Goal: Transaction & Acquisition: Book appointment/travel/reservation

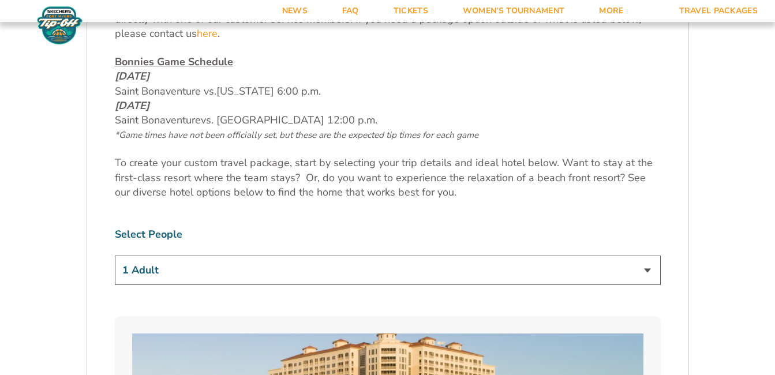
scroll to position [577, 0]
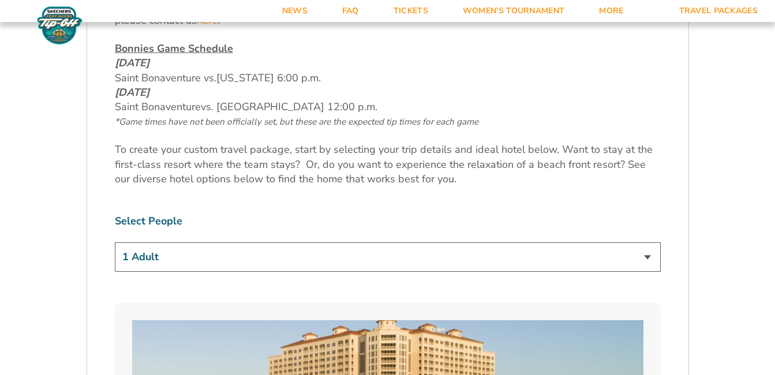
click at [269, 250] on select "1 Adult 2 Adults 3 Adults 4 Adults 2 Adults + 1 Child 2 Adults + 2 Children 2 A…" at bounding box center [388, 256] width 546 height 29
select select "2 Adults"
click at [115, 242] on select "1 Adult 2 Adults 3 Adults 4 Adults 2 Adults + 1 Child 2 Adults + 2 Children 2 A…" at bounding box center [388, 256] width 546 height 29
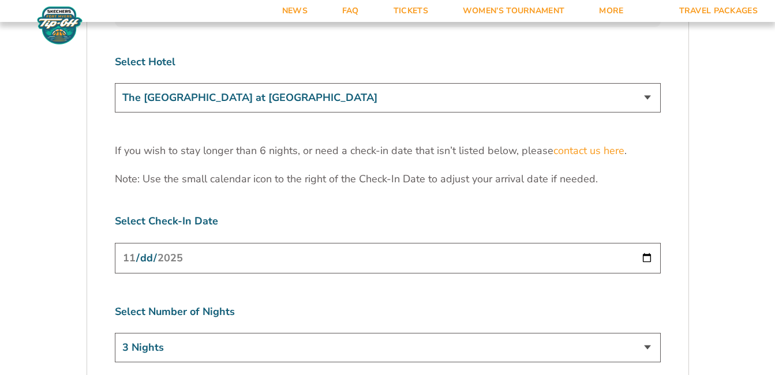
scroll to position [3545, 0]
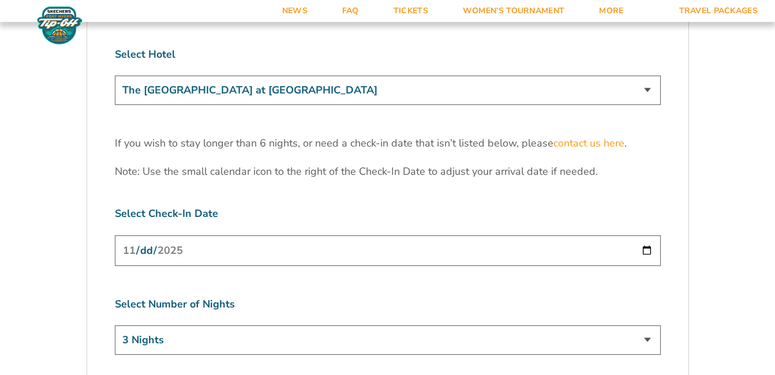
click at [286, 235] on input "[DATE]" at bounding box center [388, 250] width 546 height 31
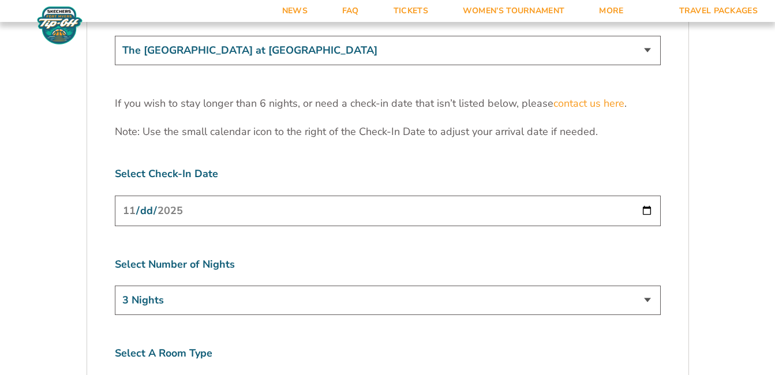
scroll to position [3592, 0]
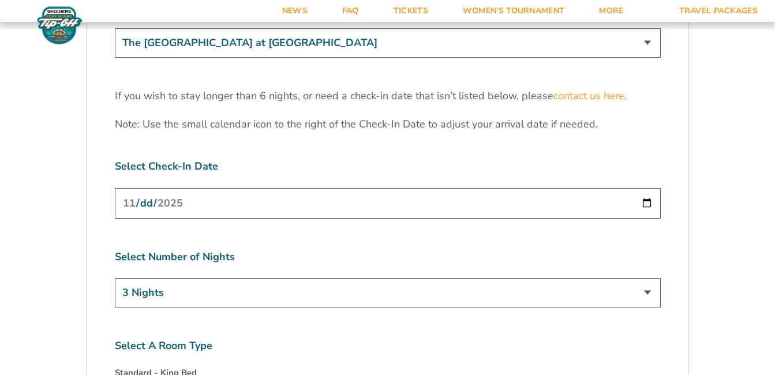
click at [650, 188] on input "[DATE]" at bounding box center [388, 203] width 546 height 31
type input "[DATE]"
click at [647, 278] on select "3 Nights 4 Nights 5 Nights 6 Nights" at bounding box center [388, 292] width 546 height 29
click at [115, 278] on select "3 Nights 4 Nights 5 Nights 6 Nights" at bounding box center [388, 292] width 546 height 29
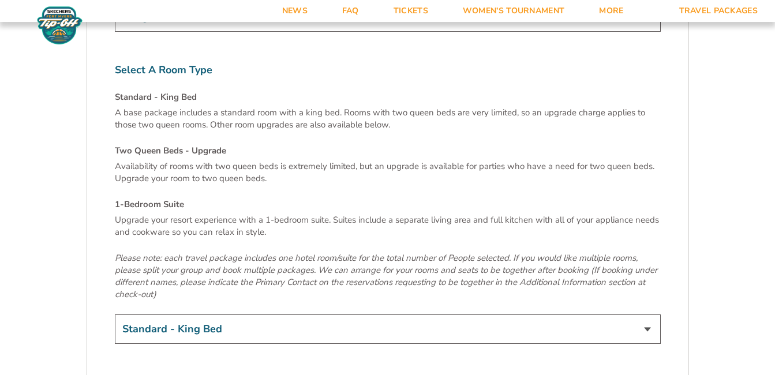
scroll to position [3876, 0]
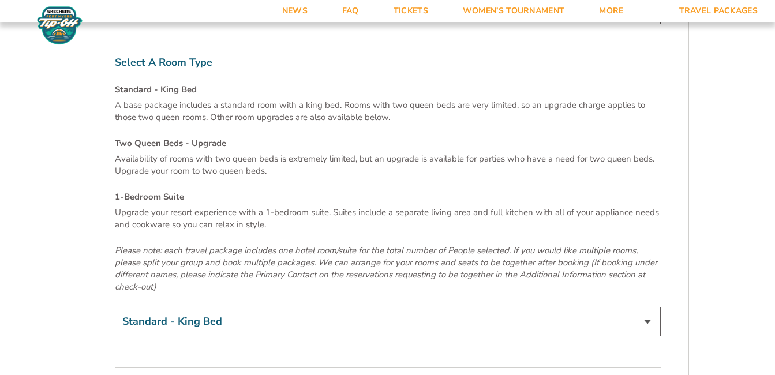
click at [464, 307] on select "Standard - King Bed Two Queen Beds - Upgrade (+$15 per night) 1-Bedroom Suite (…" at bounding box center [388, 321] width 546 height 29
click at [115, 307] on select "Standard - King Bed Two Queen Beds - Upgrade (+$15 per night) 1-Bedroom Suite (…" at bounding box center [388, 321] width 546 height 29
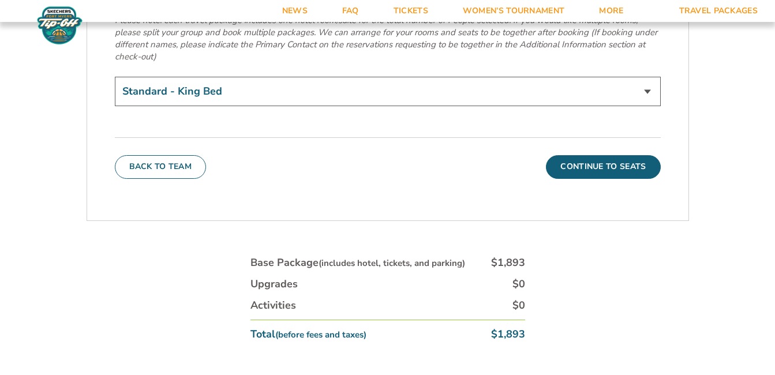
scroll to position [4106, 0]
click at [603, 155] on button "Continue To Seats" at bounding box center [603, 166] width 114 height 23
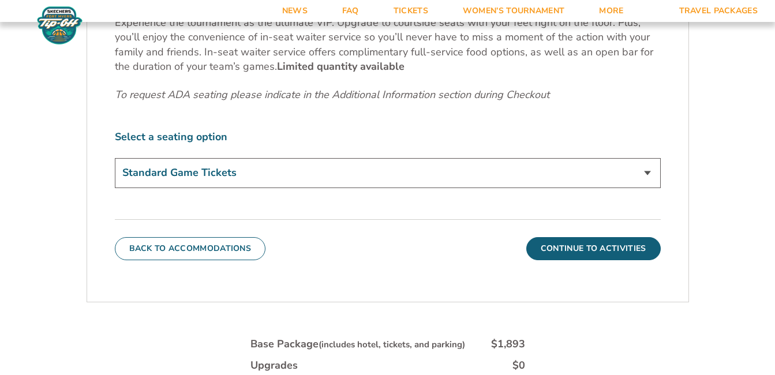
scroll to position [581, 0]
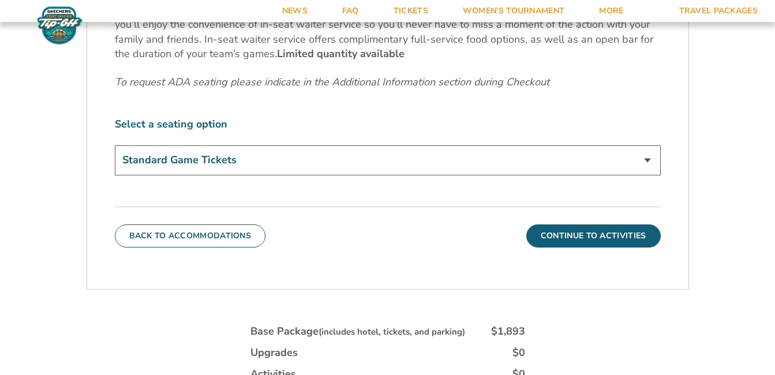
click at [299, 169] on select "Standard Game Tickets Midcourt Seat Upgrade (+$100 per person) Courtside Seat +…" at bounding box center [388, 159] width 546 height 29
click at [364, 164] on select "Standard Game Tickets Midcourt Seat Upgrade (+$100 per person) Courtside Seat +…" at bounding box center [388, 159] width 546 height 29
click at [278, 162] on select "Standard Game Tickets Midcourt Seat Upgrade (+$100 per person) Courtside Seat +…" at bounding box center [388, 159] width 546 height 29
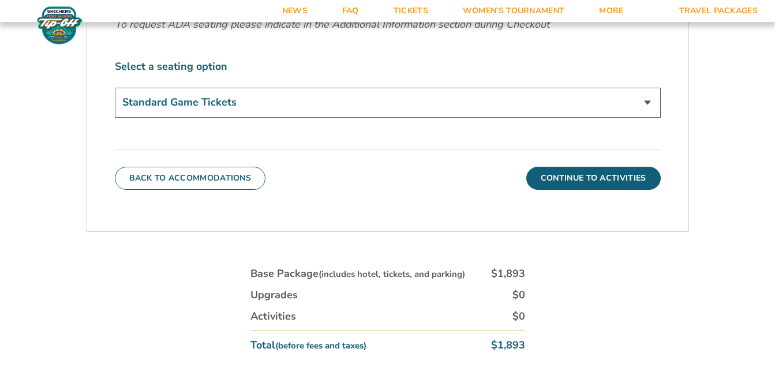
click at [605, 180] on button "Continue To Activities" at bounding box center [593, 178] width 134 height 23
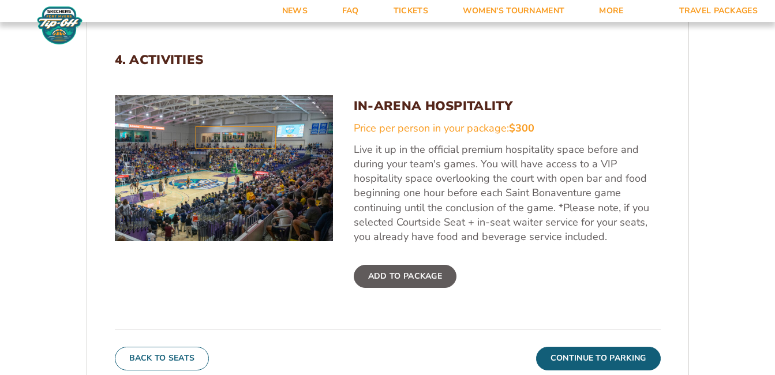
scroll to position [350, 0]
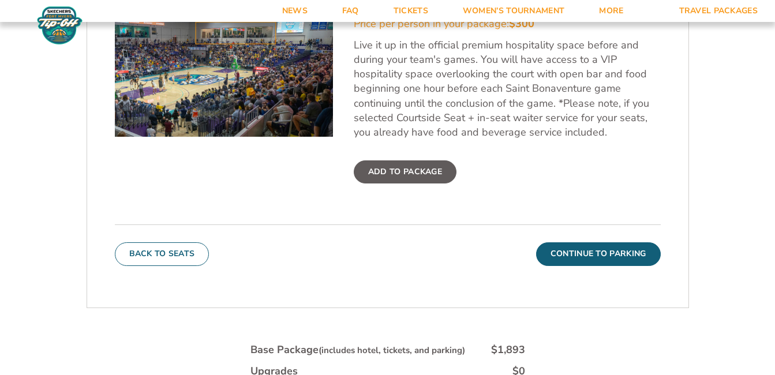
click at [576, 252] on button "Continue To Parking" at bounding box center [598, 253] width 125 height 23
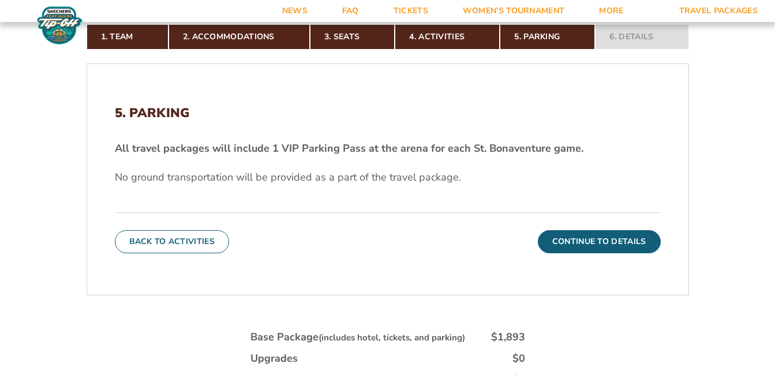
scroll to position [292, 0]
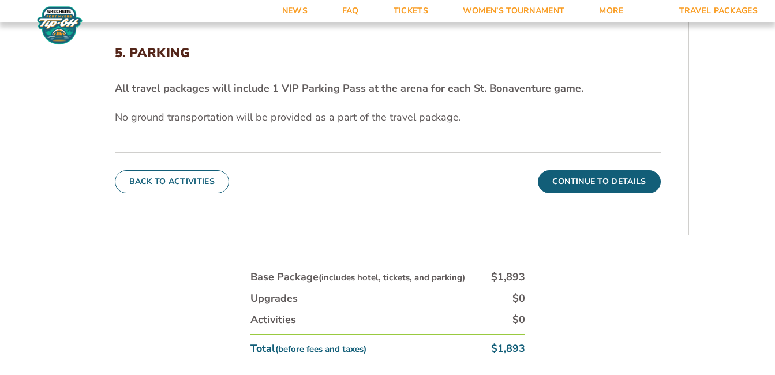
click at [577, 168] on div "Back To Activities Continue To Details" at bounding box center [388, 172] width 546 height 41
click at [576, 187] on button "Continue To Details" at bounding box center [599, 181] width 123 height 23
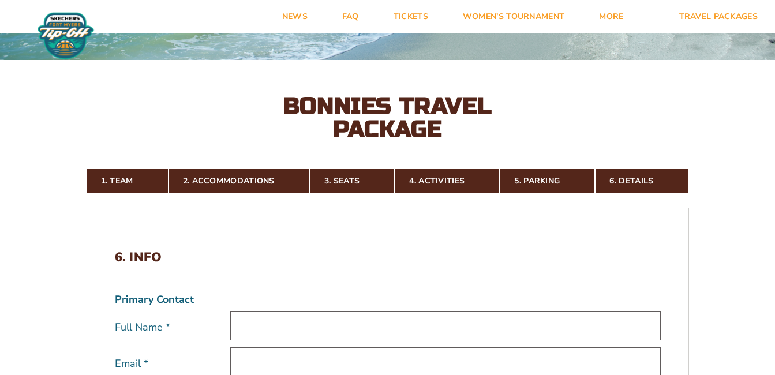
scroll to position [0, 0]
